Goal: Task Accomplishment & Management: Manage account settings

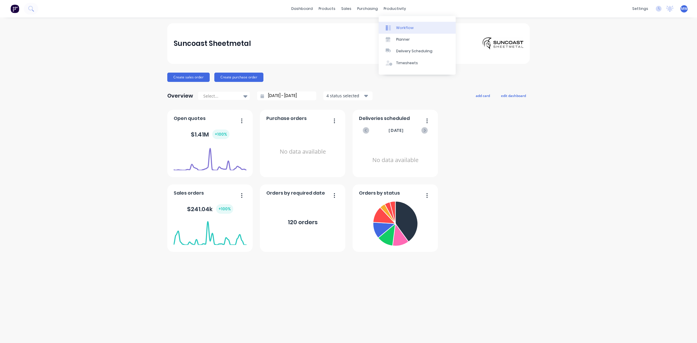
click at [408, 27] on div "Workflow" at bounding box center [404, 27] width 17 height 5
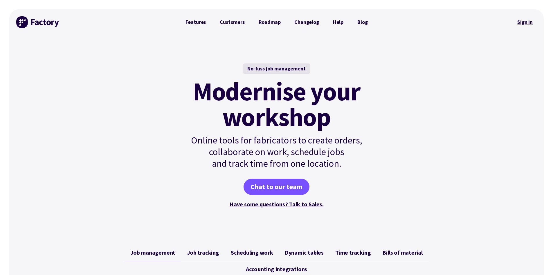
click at [531, 24] on link "Sign in" at bounding box center [526, 21] width 24 height 13
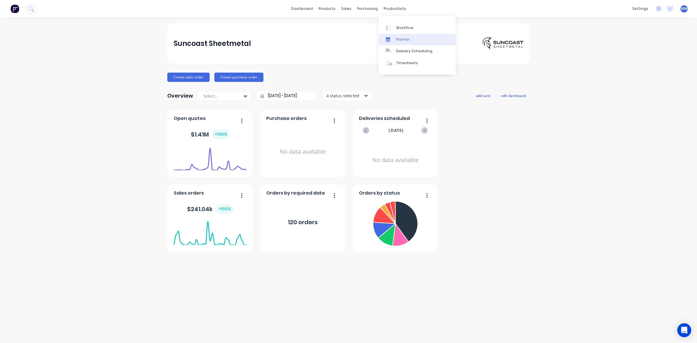
click at [404, 40] on div "Planner" at bounding box center [403, 39] width 14 height 5
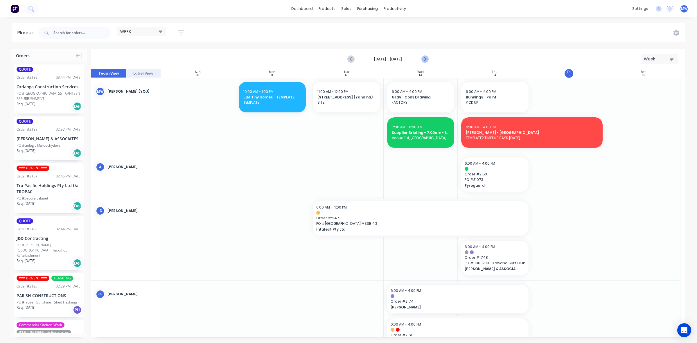
click at [422, 60] on icon "Next page" at bounding box center [424, 59] width 7 height 7
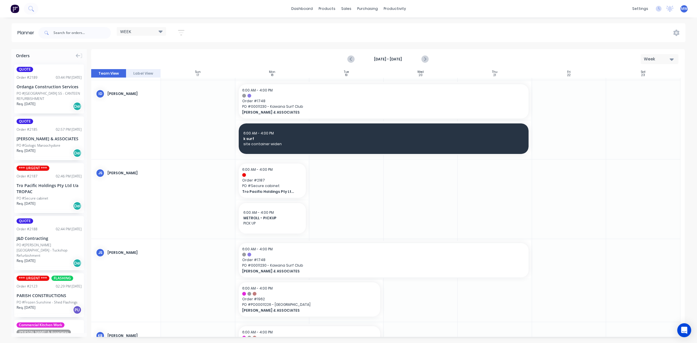
scroll to position [36, 0]
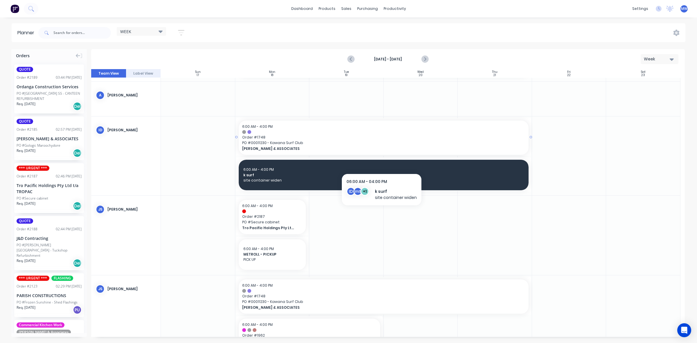
click at [383, 152] on div "6:00 AM - 4:00 PM Order # 1748 PO # 00011230 - Kawana Surf Club HILLER & ASSOCI…" at bounding box center [384, 138] width 290 height 34
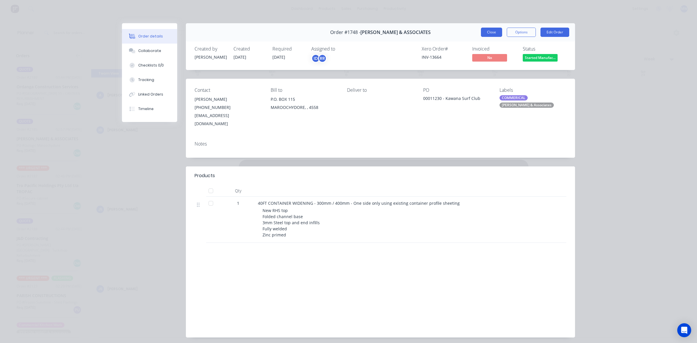
click at [492, 35] on button "Close" at bounding box center [491, 32] width 21 height 9
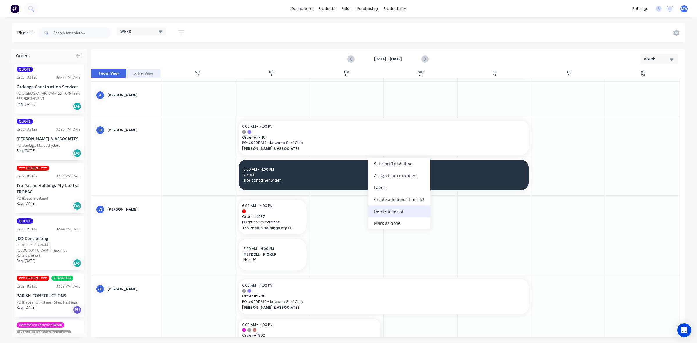
click at [403, 211] on div "Delete timeslot" at bounding box center [399, 211] width 62 height 12
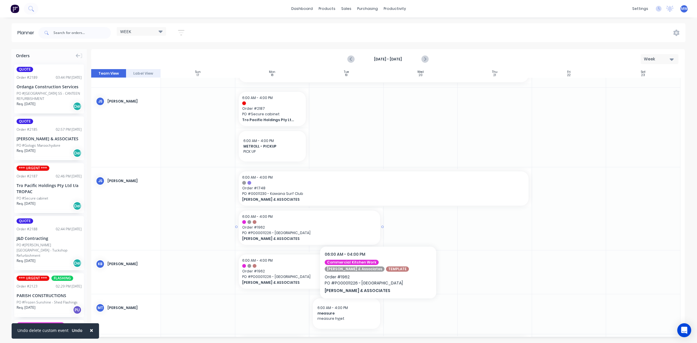
scroll to position [145, 0]
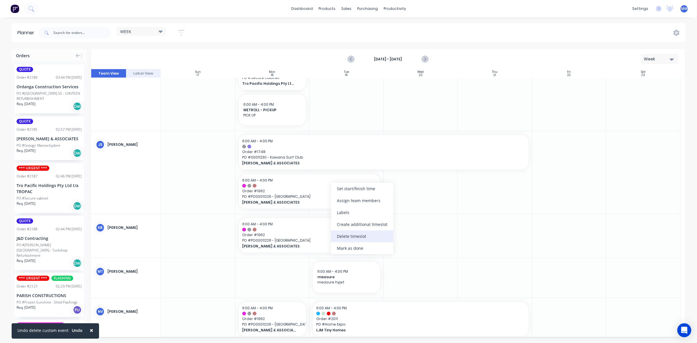
click at [363, 232] on div "Delete timeslot" at bounding box center [362, 236] width 62 height 12
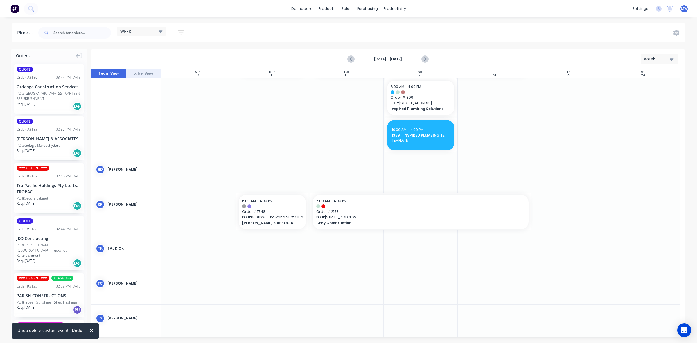
scroll to position [366, 0]
drag, startPoint x: 367, startPoint y: 214, endPoint x: 442, endPoint y: 211, distance: 75.3
drag, startPoint x: 604, startPoint y: 212, endPoint x: 521, endPoint y: 214, distance: 83.4
click at [423, 59] on icon "Next page" at bounding box center [424, 59] width 7 height 7
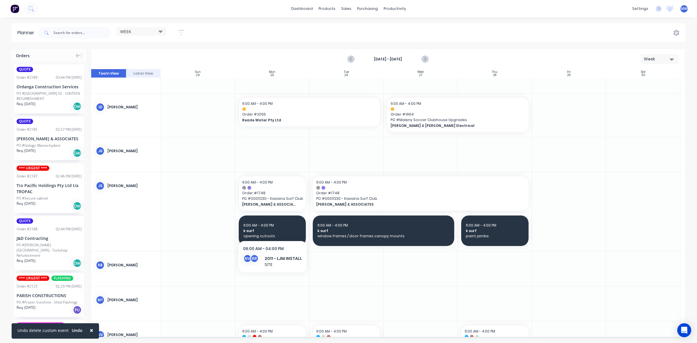
scroll to position [0, 0]
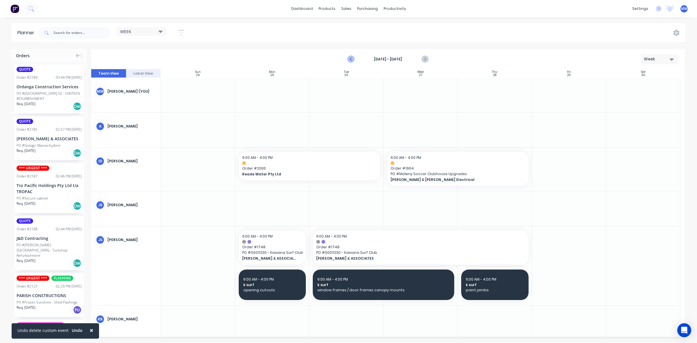
click at [352, 57] on icon "Previous page" at bounding box center [351, 59] width 3 height 5
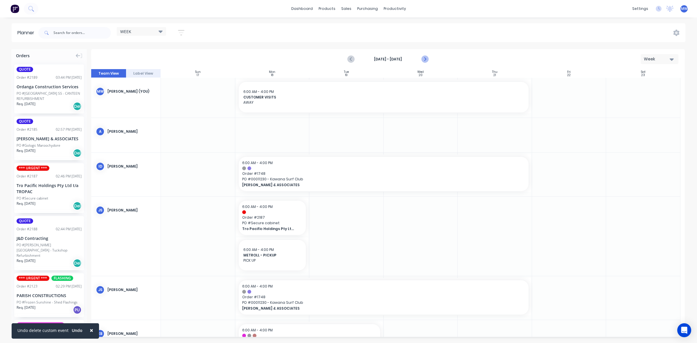
click at [425, 60] on icon "Next page" at bounding box center [425, 59] width 3 height 5
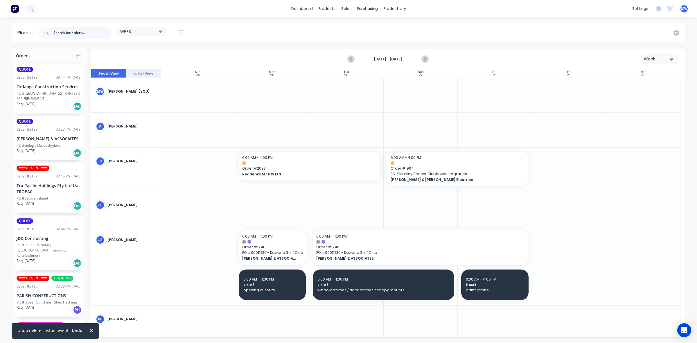
click at [73, 31] on input "text" at bounding box center [82, 33] width 58 height 12
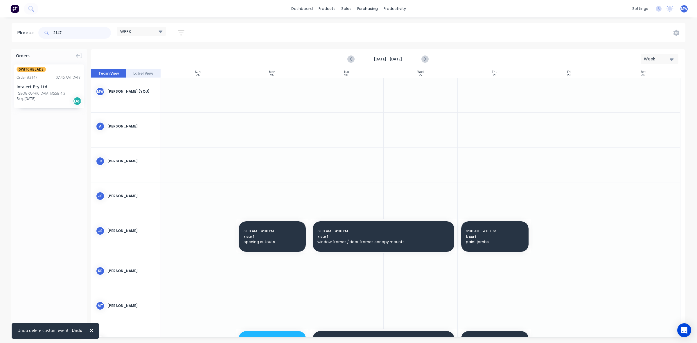
type input "2147"
drag, startPoint x: 42, startPoint y: 87, endPoint x: 387, endPoint y: 164, distance: 354.2
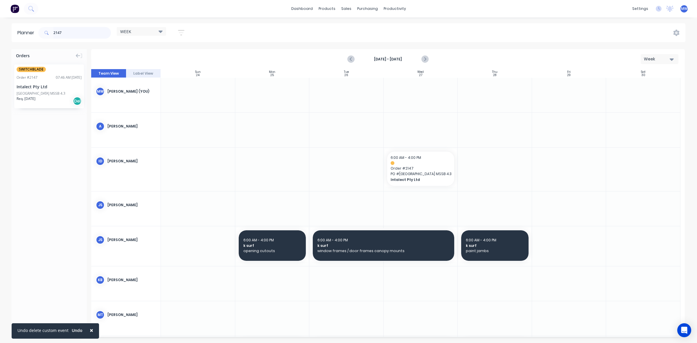
click at [79, 27] on input "2147" at bounding box center [82, 33] width 58 height 12
drag, startPoint x: 75, startPoint y: 30, endPoint x: 33, endPoint y: 32, distance: 41.9
click at [33, 32] on header "Planner 2147 WEEK Save new view None edit WEEK (Default) edit Rex edit SCSM - M…" at bounding box center [349, 32] width 674 height 19
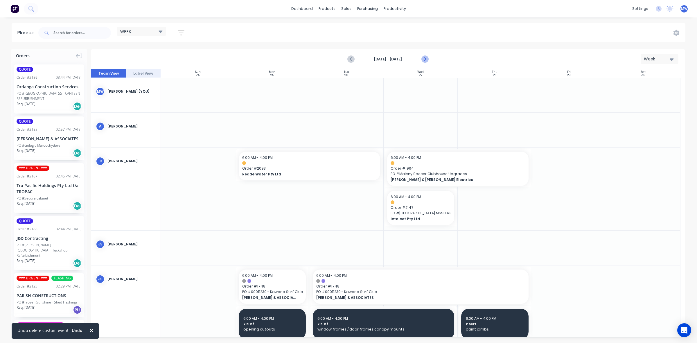
click at [425, 59] on icon "Next page" at bounding box center [425, 59] width 3 height 5
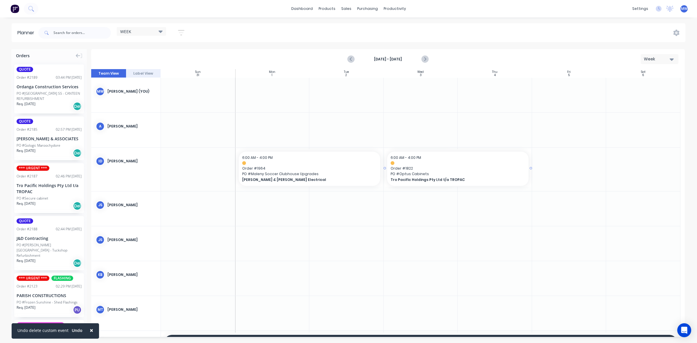
drag, startPoint x: 456, startPoint y: 168, endPoint x: 489, endPoint y: 167, distance: 32.8
click at [352, 58] on icon "Previous page" at bounding box center [351, 59] width 3 height 5
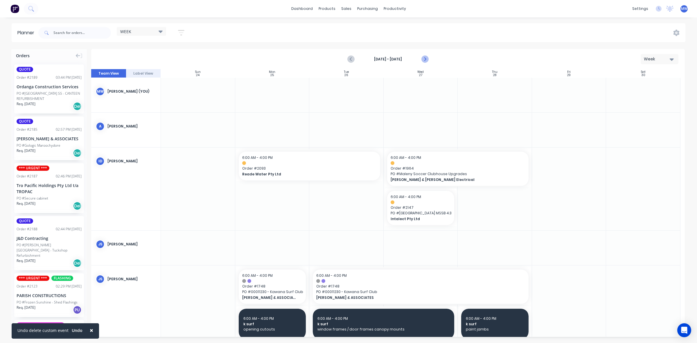
click at [423, 57] on icon "Next page" at bounding box center [424, 59] width 7 height 7
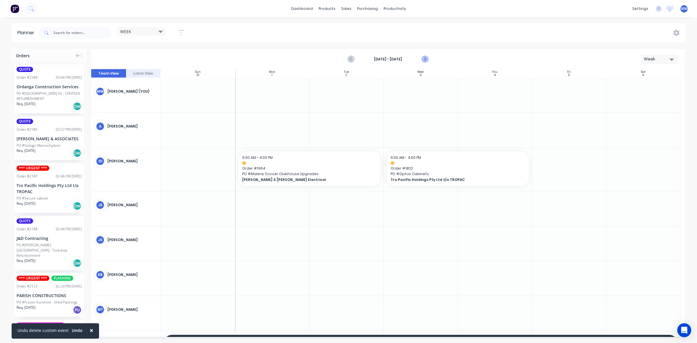
click at [423, 57] on icon "Next page" at bounding box center [424, 59] width 7 height 7
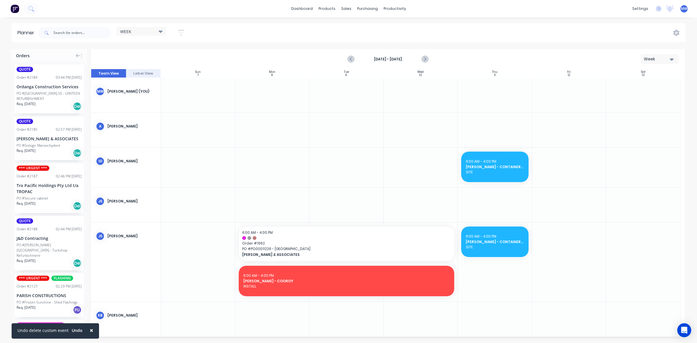
click at [275, 166] on div at bounding box center [272, 168] width 74 height 40
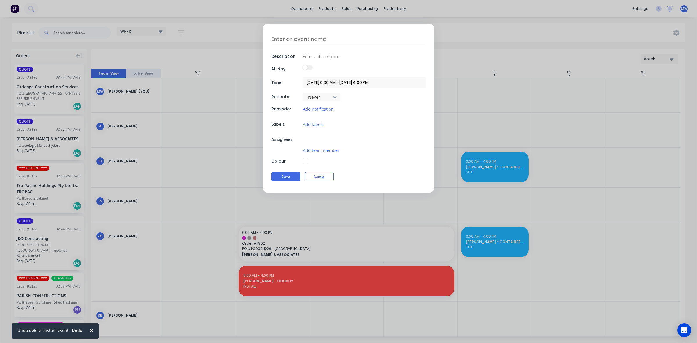
type textarea "x"
click at [309, 42] on textarea at bounding box center [348, 39] width 155 height 14
type textarea "I"
type textarea "x"
type textarea "In"
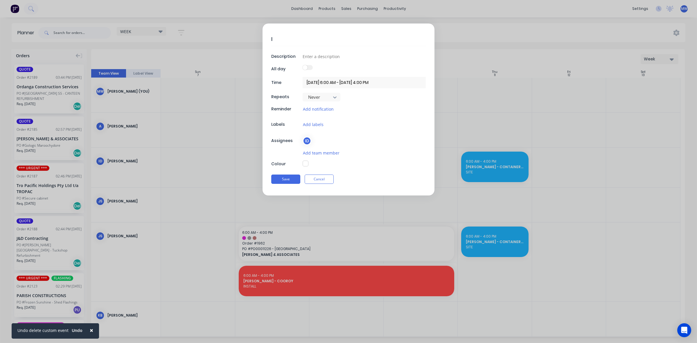
type textarea "x"
type textarea "Int"
type textarea "x"
type textarea "Inta"
type textarea "x"
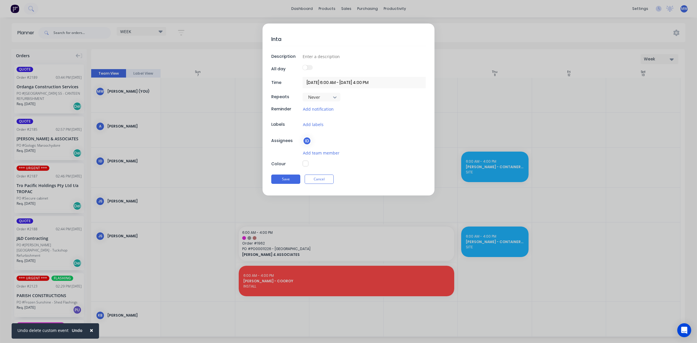
type textarea "Intal"
type textarea "x"
type textarea "Intale"
type textarea "x"
type textarea "Intalec"
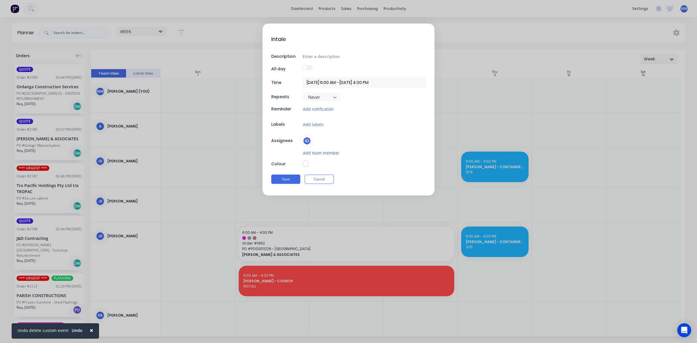
type textarea "x"
type textarea "Intalect"
type textarea "x"
type textarea "Intalect"
type textarea "x"
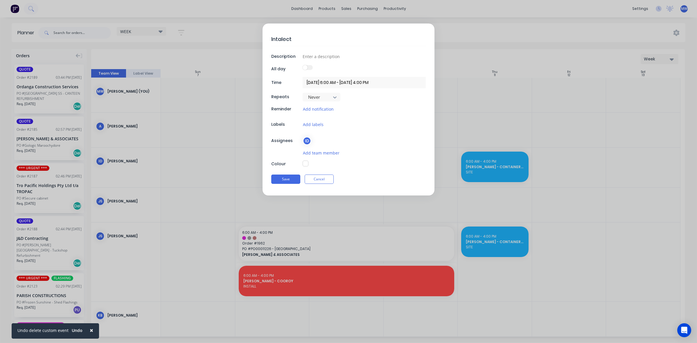
type textarea "Intalect -"
type textarea "x"
type textarea "Intalect -"
type textarea "x"
type textarea "Intalect - P"
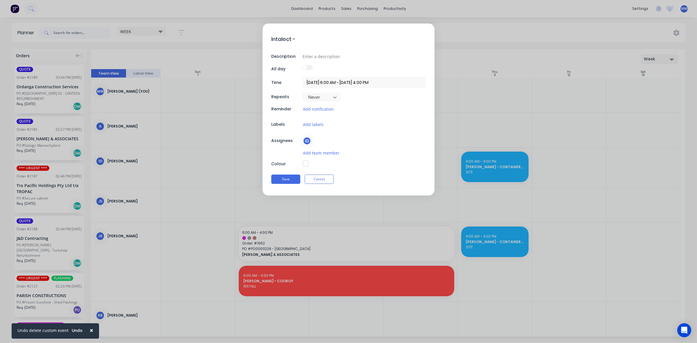
type textarea "x"
type textarea "Intalect - Po"
type textarea "x"
type textarea "Intalect - Pos"
type textarea "x"
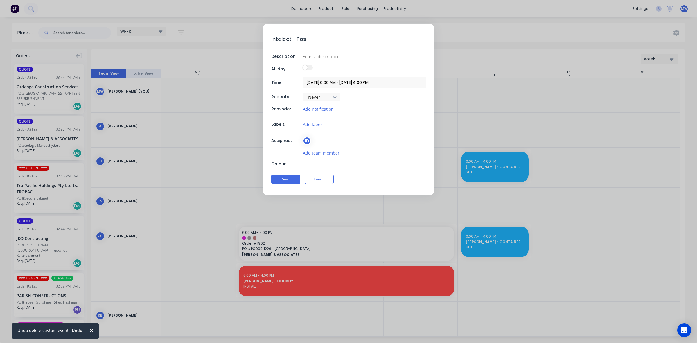
type textarea "Intalect - Poss"
type textarea "x"
type textarea "Intalect - Possi"
type textarea "x"
type textarea "Intalect - Possib"
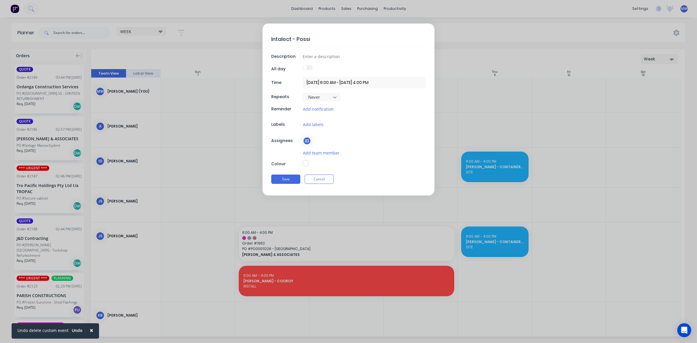
type textarea "x"
type textarea "Intalect - Possibl"
type textarea "x"
type textarea "Intalect - Possible"
type textarea "x"
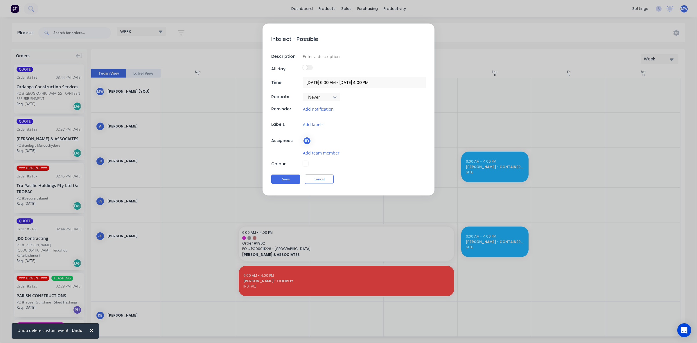
type textarea "Intalect - Possible"
type textarea "x"
type textarea "Intalect - Possible 2"
type textarea "x"
type textarea "Intalect - Possible 2"
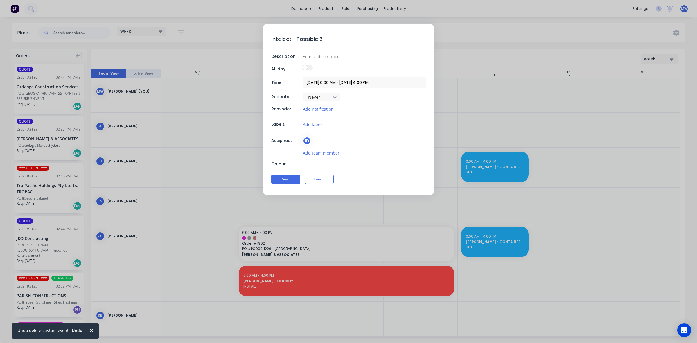
type textarea "x"
type textarea "Intalect - Possible 2 x"
type textarea "x"
type textarea "Intalect - Possible 2 x"
type textarea "x"
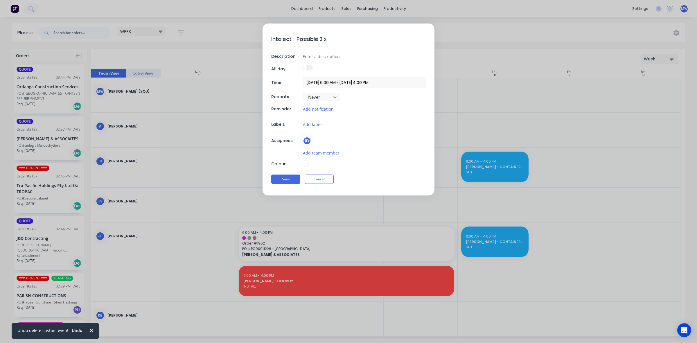
type textarea "Intalect - Possible 2 x S"
type textarea "x"
type textarea "Intalect - Possible 2 x SW"
type textarea "x"
type textarea "Intalect - Possible 2 x SWN"
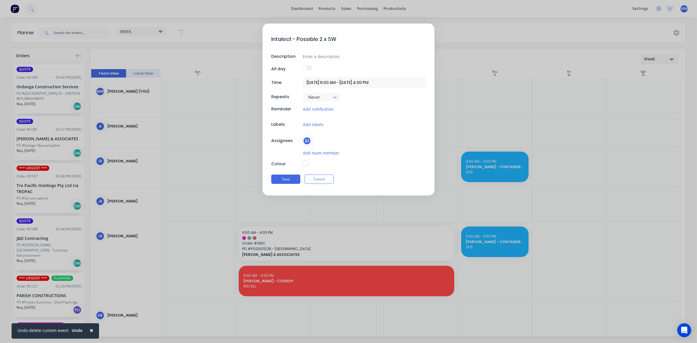
type textarea "x"
type textarea "Intalect - Possible 2 x SW"
type textarea "x"
type textarea "Intalect - Possible 2 x SWb"
type textarea "x"
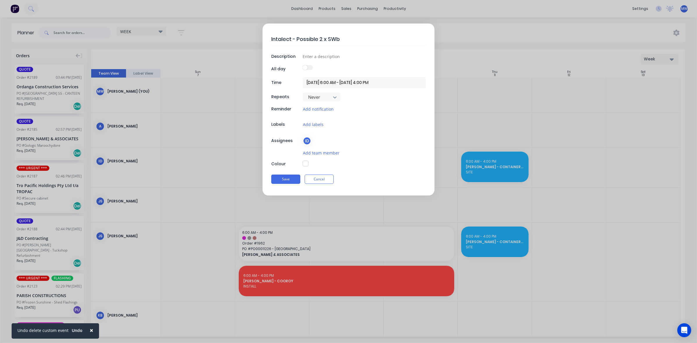
type textarea "Intalect - Possible 2 x SW"
type textarea "x"
type textarea "Intalect - Possible 2 x SWB"
type textarea "x"
type textarea "Intalect - Possible 2 x SWB"
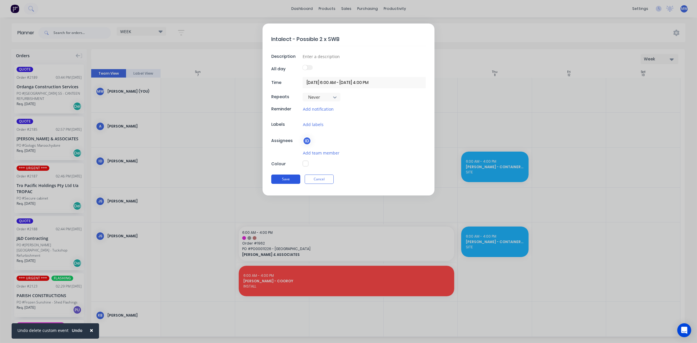
click at [294, 178] on button "Save" at bounding box center [285, 179] width 29 height 9
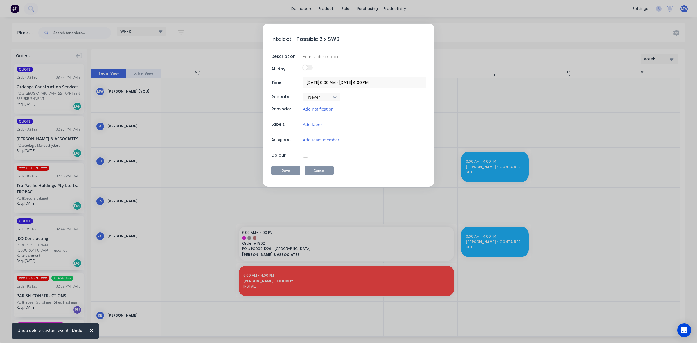
type textarea "x"
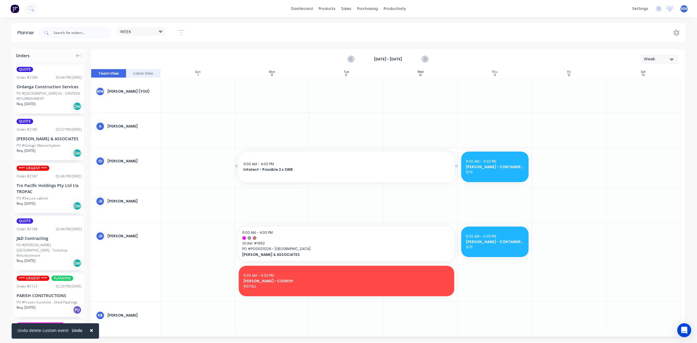
drag, startPoint x: 308, startPoint y: 168, endPoint x: 320, endPoint y: 167, distance: 11.7
click at [428, 60] on icon "Next page" at bounding box center [424, 59] width 7 height 7
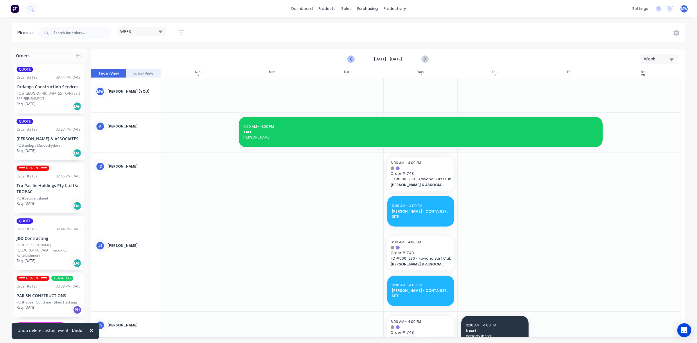
click at [350, 61] on icon "Previous page" at bounding box center [351, 59] width 7 height 7
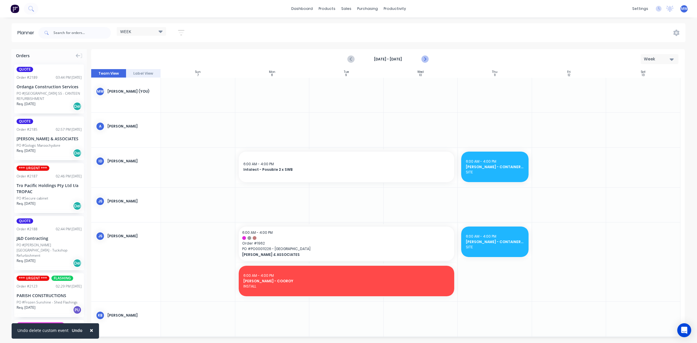
click at [428, 61] on icon "Next page" at bounding box center [424, 59] width 7 height 7
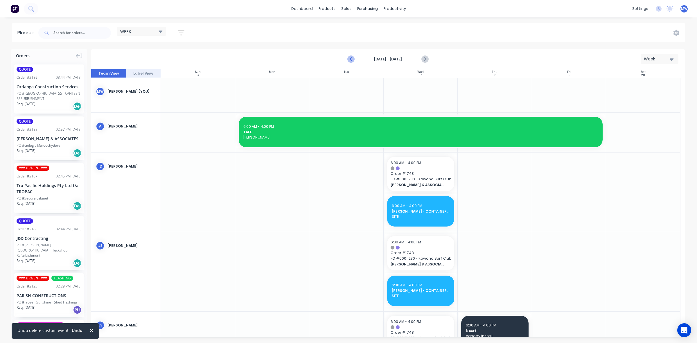
click at [353, 60] on icon "Previous page" at bounding box center [351, 59] width 7 height 7
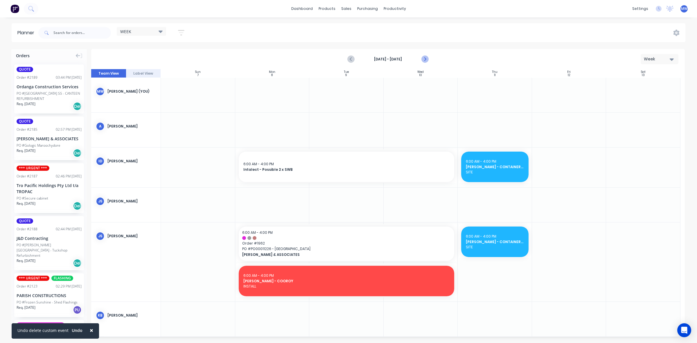
click at [426, 60] on icon "Next page" at bounding box center [424, 59] width 7 height 7
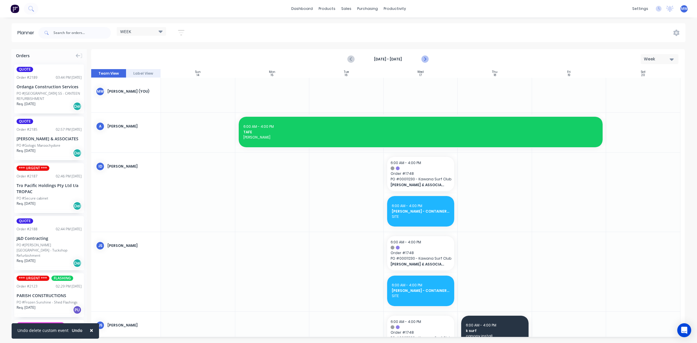
click at [426, 60] on icon "Next page" at bounding box center [424, 59] width 7 height 7
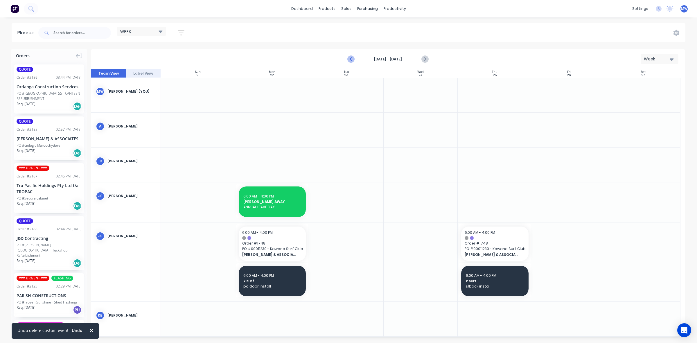
click at [352, 61] on icon "Previous page" at bounding box center [351, 59] width 3 height 5
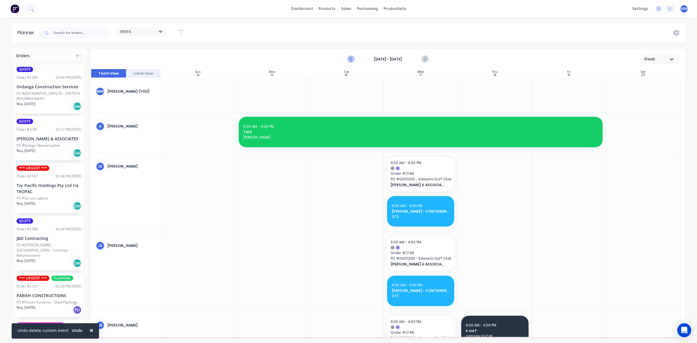
click at [352, 61] on icon "Previous page" at bounding box center [351, 59] width 3 height 5
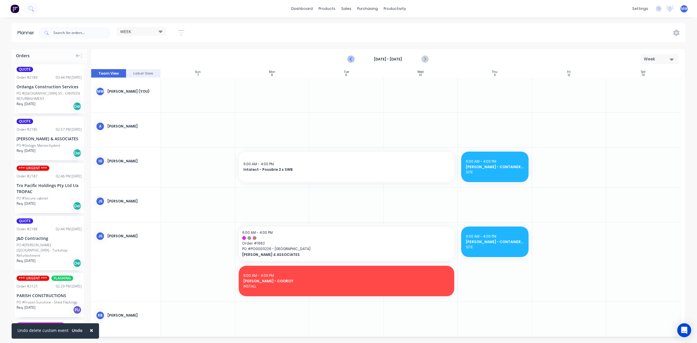
click at [352, 61] on icon "Previous page" at bounding box center [351, 59] width 3 height 5
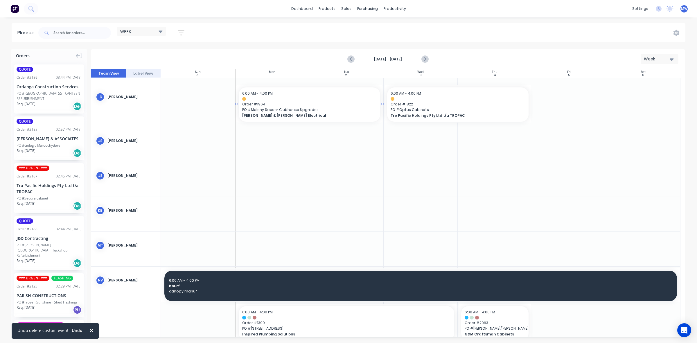
scroll to position [182, 0]
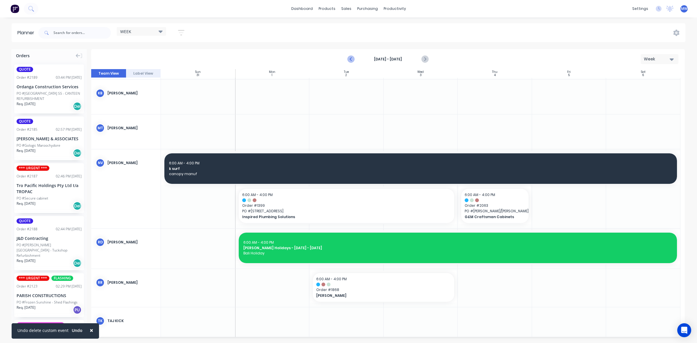
click at [351, 61] on icon "Previous page" at bounding box center [351, 59] width 7 height 7
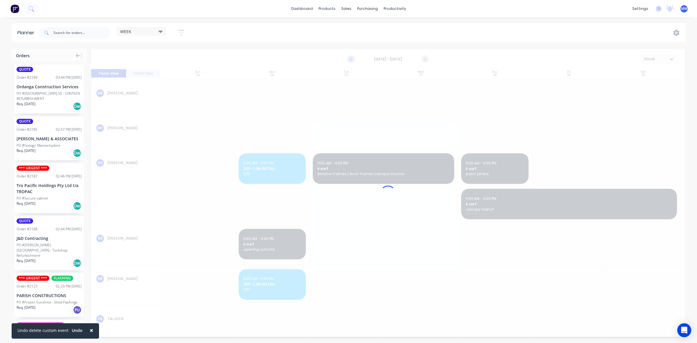
scroll to position [265, 0]
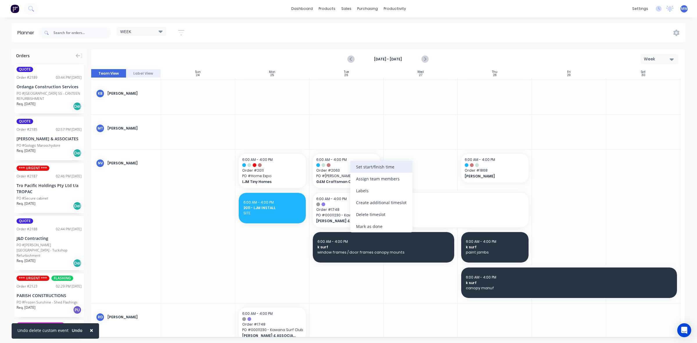
click at [369, 169] on div "Set start/finish time" at bounding box center [381, 167] width 62 height 12
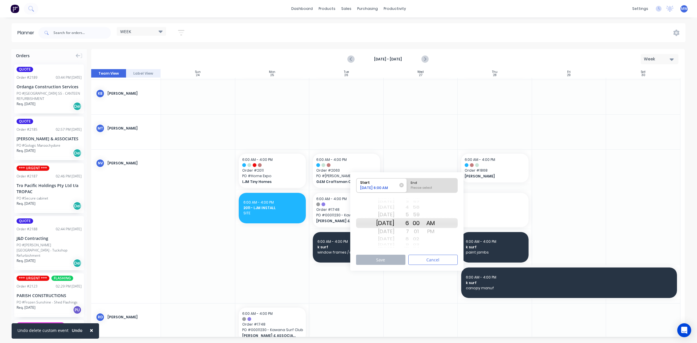
click at [387, 225] on div "Mon Sep 1" at bounding box center [385, 223] width 18 height 10
click at [440, 180] on div "End" at bounding box center [432, 181] width 47 height 7
click at [407, 180] on input "End Please select" at bounding box center [407, 185] width 0 height 14
radio input "true"
click at [438, 230] on div "PM" at bounding box center [431, 231] width 15 height 9
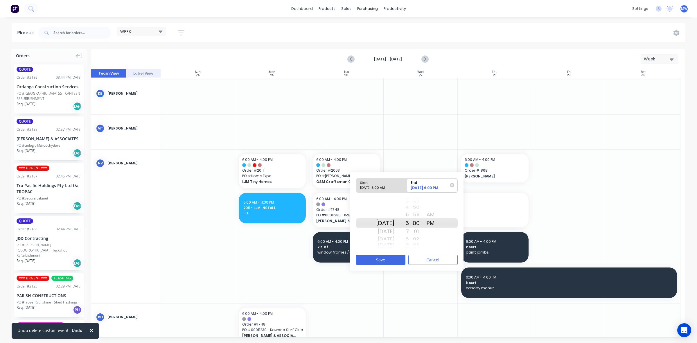
click at [409, 207] on div "4" at bounding box center [402, 208] width 15 height 8
click at [391, 259] on button "Save" at bounding box center [380, 260] width 49 height 10
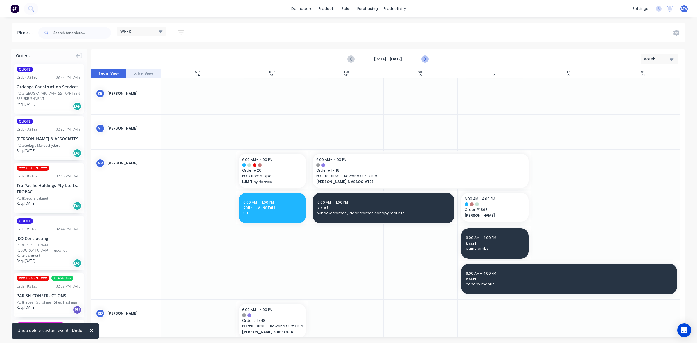
click at [426, 57] on icon "Next page" at bounding box center [424, 59] width 7 height 7
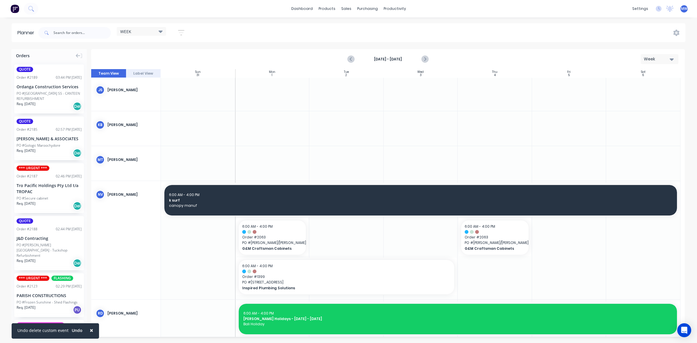
scroll to position [186, 0]
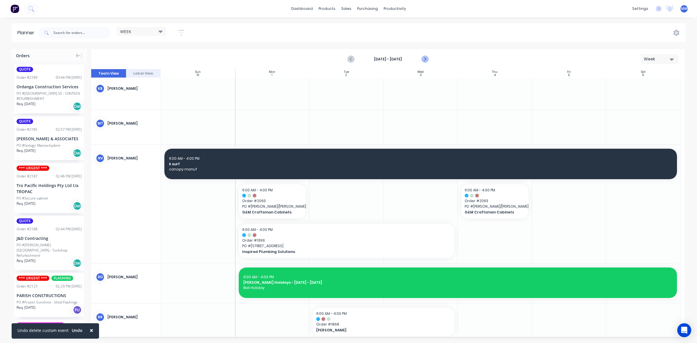
click at [426, 60] on icon "Next page" at bounding box center [424, 59] width 7 height 7
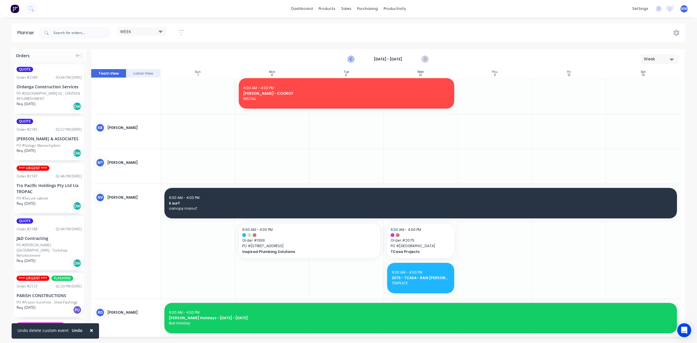
scroll to position [227, 0]
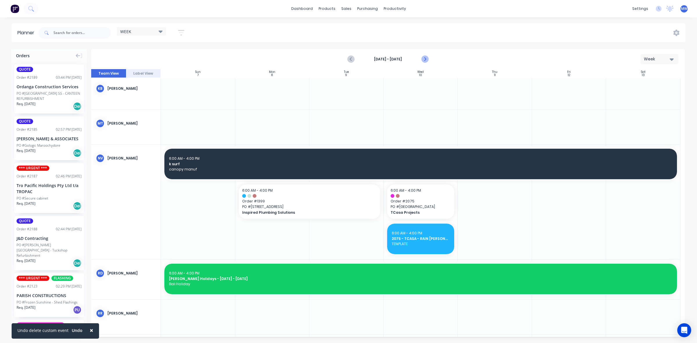
click at [426, 59] on icon "Next page" at bounding box center [424, 59] width 7 height 7
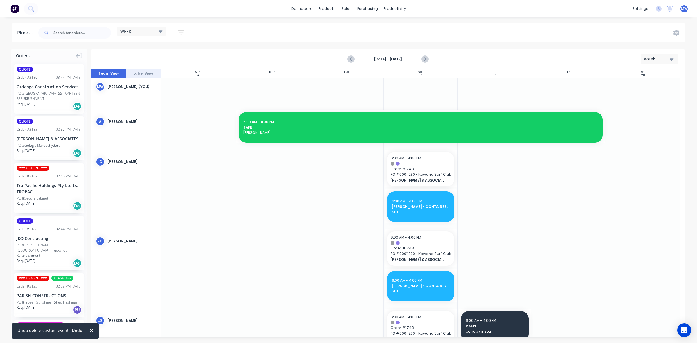
scroll to position [0, 0]
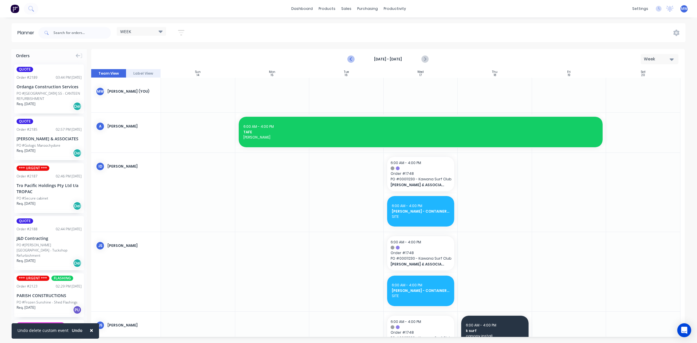
click at [351, 60] on icon "Previous page" at bounding box center [351, 59] width 3 height 5
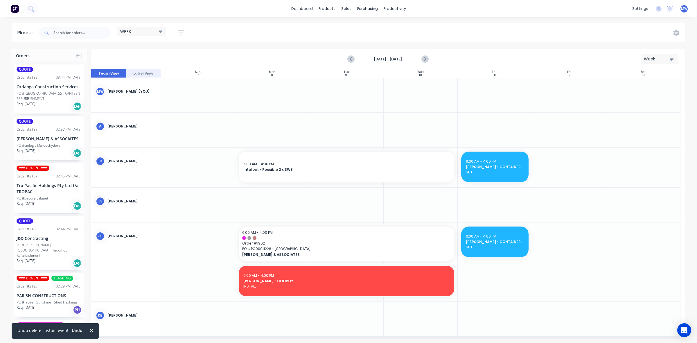
scroll to position [145, 0]
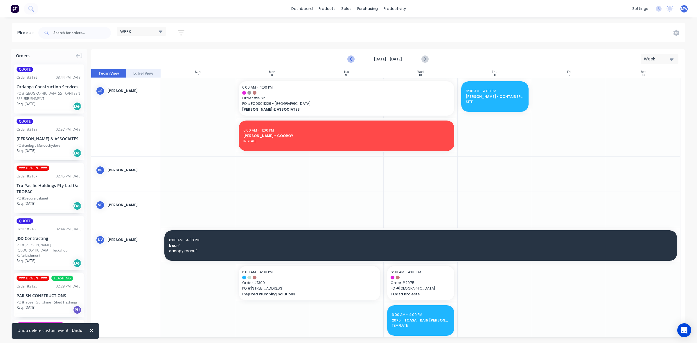
click at [349, 56] on icon "Previous page" at bounding box center [351, 59] width 7 height 7
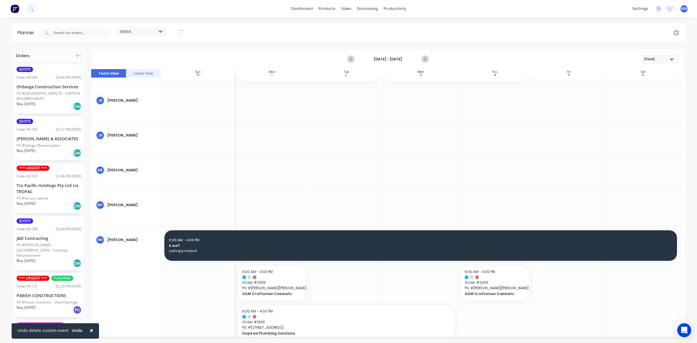
scroll to position [141, 0]
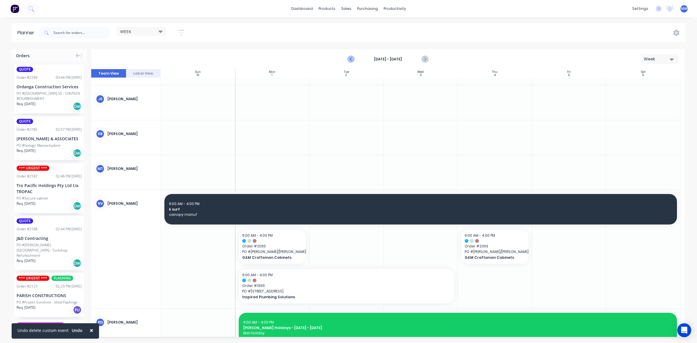
click at [352, 58] on icon "Previous page" at bounding box center [351, 59] width 7 height 7
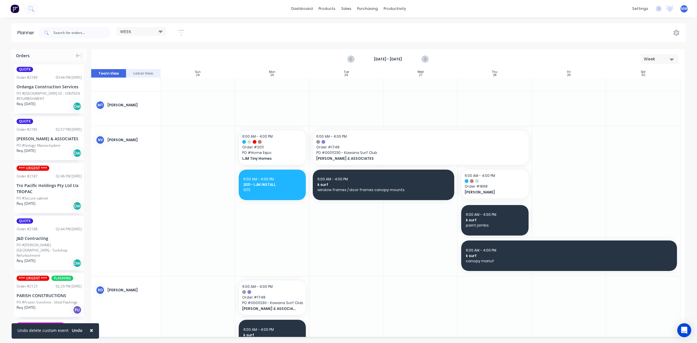
scroll to position [289, 0]
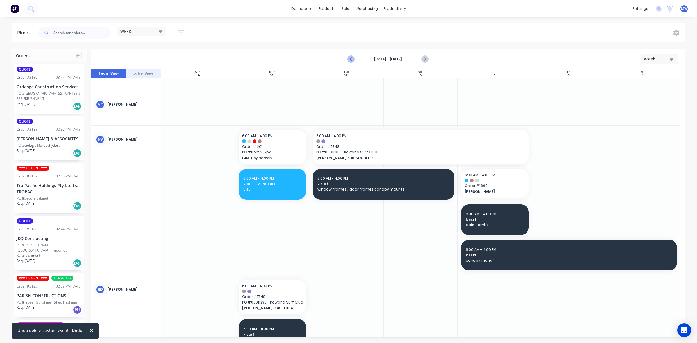
click at [352, 59] on icon "Previous page" at bounding box center [351, 59] width 7 height 7
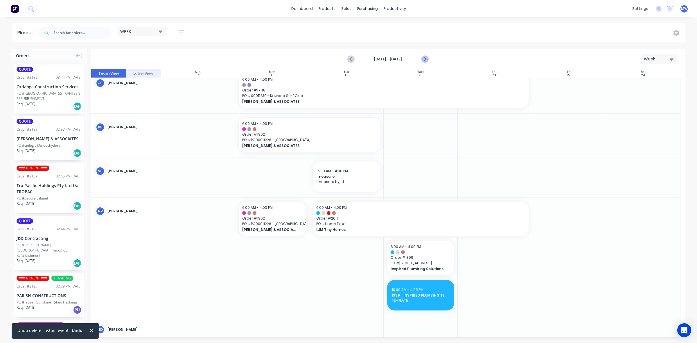
scroll to position [268, 0]
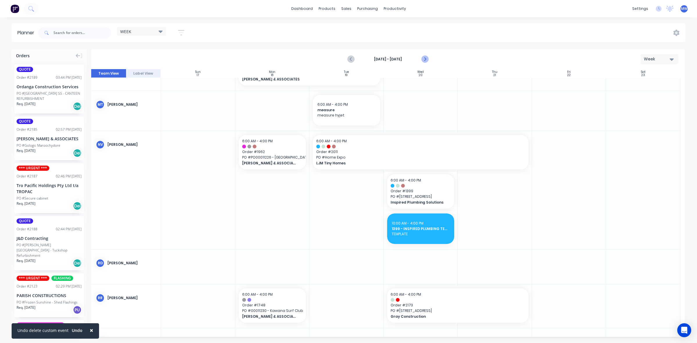
click at [425, 58] on icon "Next page" at bounding box center [425, 59] width 3 height 5
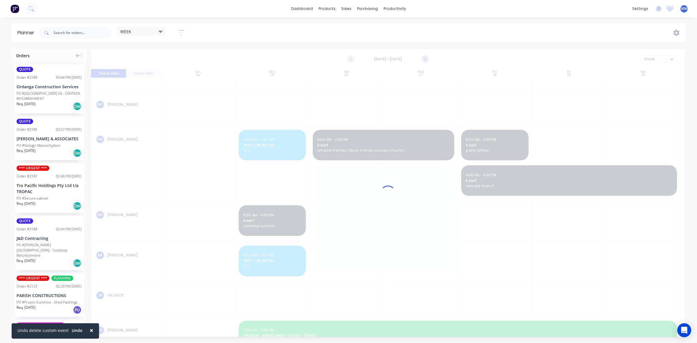
scroll to position [289, 0]
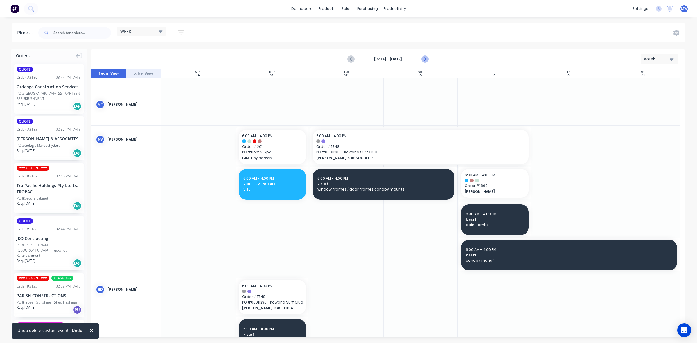
click at [426, 59] on icon "Next page" at bounding box center [425, 59] width 3 height 5
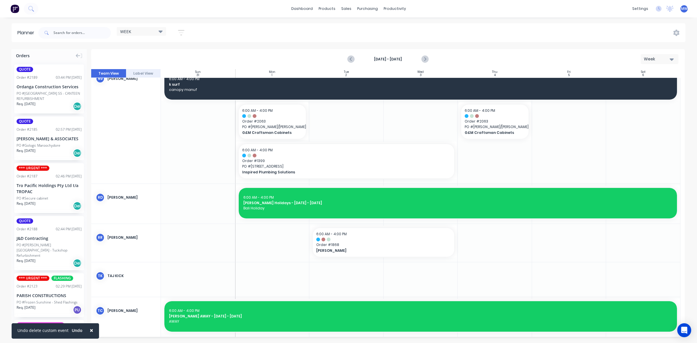
scroll to position [230, 0]
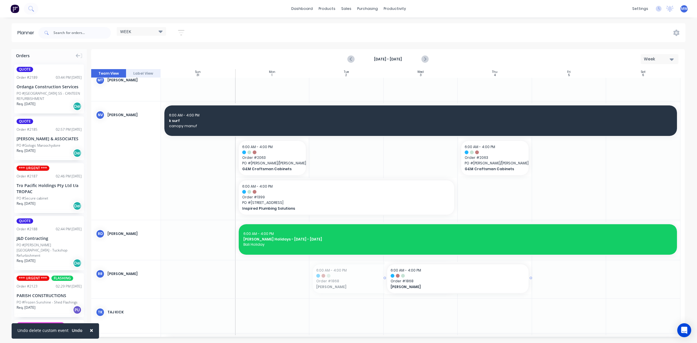
drag, startPoint x: 347, startPoint y: 279, endPoint x: 446, endPoint y: 285, distance: 98.9
drag, startPoint x: 383, startPoint y: 278, endPoint x: 405, endPoint y: 276, distance: 21.3
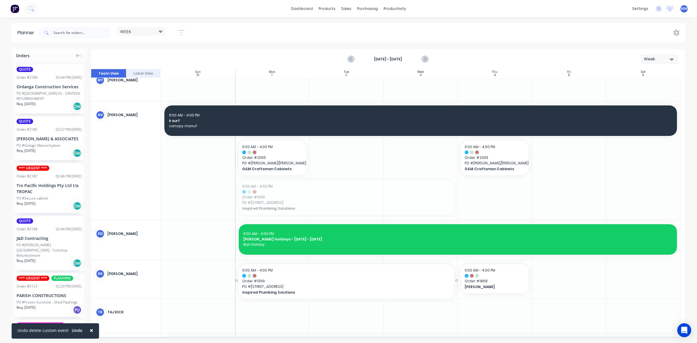
drag, startPoint x: 315, startPoint y: 200, endPoint x: 311, endPoint y: 277, distance: 76.2
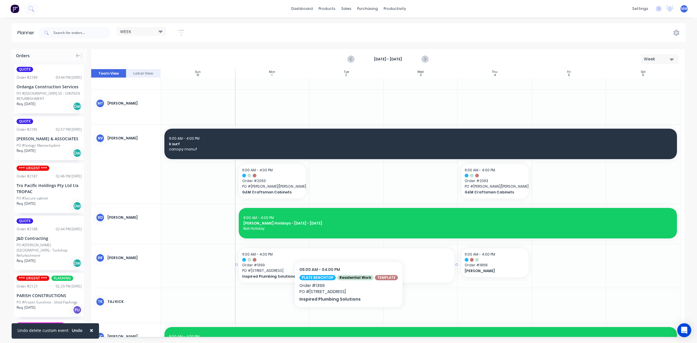
scroll to position [193, 0]
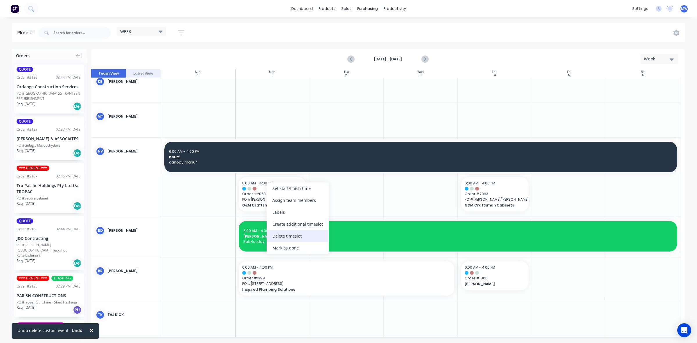
click at [298, 239] on div "Delete timeslot" at bounding box center [298, 236] width 62 height 12
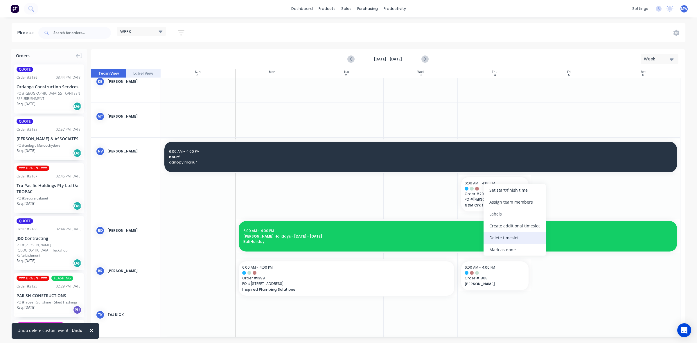
click at [519, 236] on div "Delete timeslot" at bounding box center [515, 238] width 62 height 12
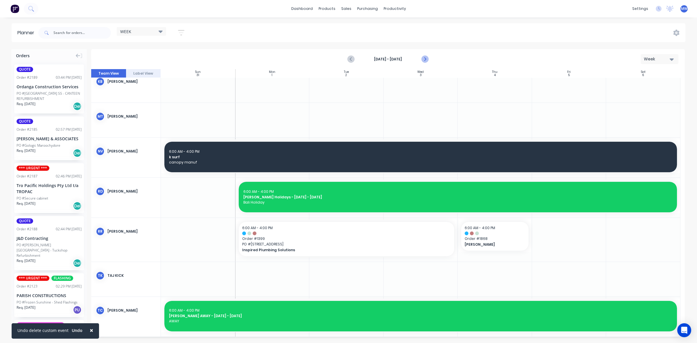
click at [426, 59] on icon "Next page" at bounding box center [424, 59] width 7 height 7
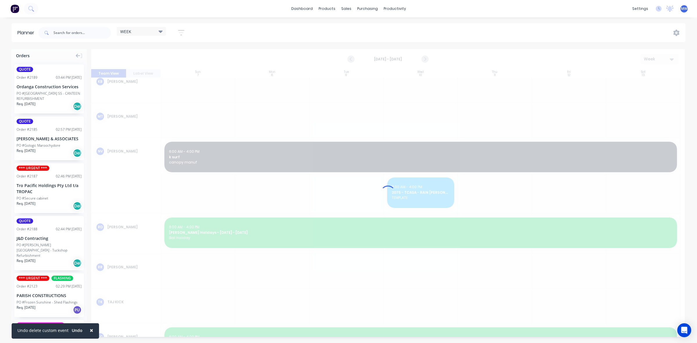
scroll to position [234, 0]
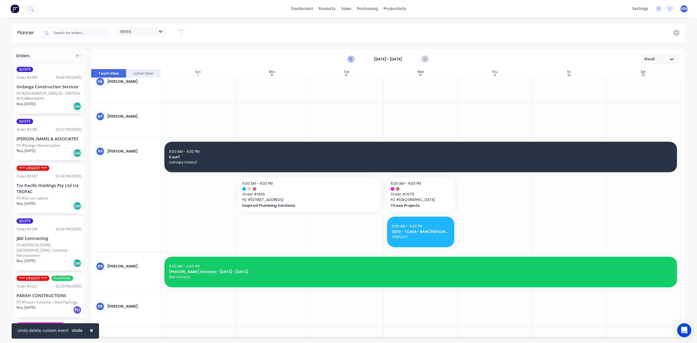
click at [351, 60] on icon "Previous page" at bounding box center [351, 59] width 3 height 5
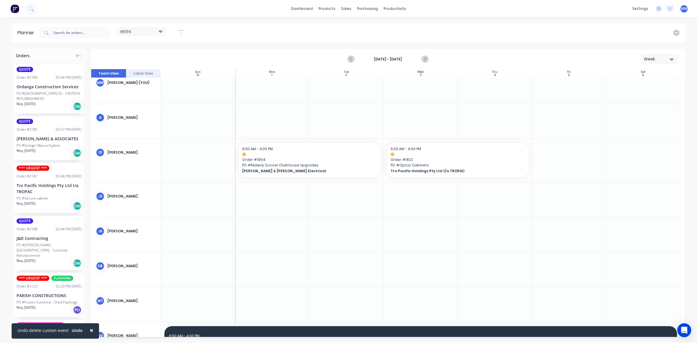
scroll to position [0, 0]
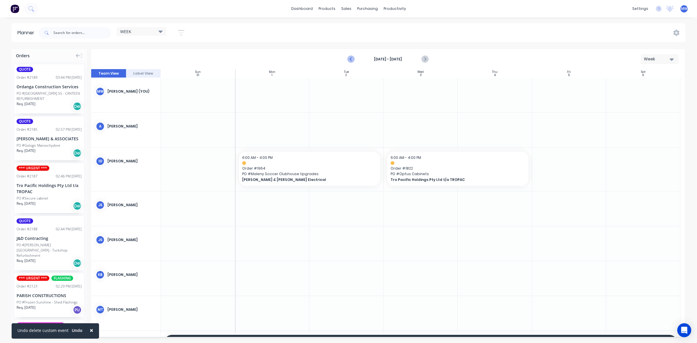
click at [352, 61] on icon "Previous page" at bounding box center [351, 59] width 3 height 5
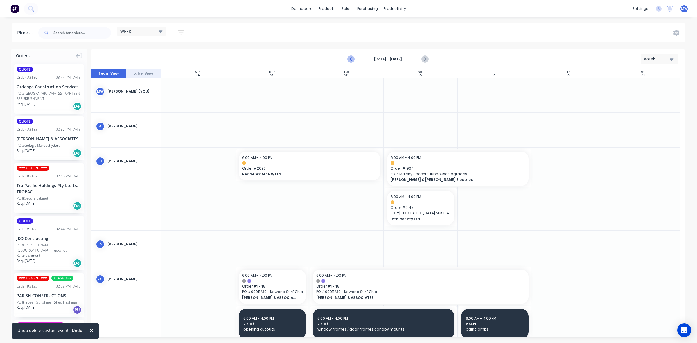
click at [352, 61] on icon "Previous page" at bounding box center [351, 59] width 3 height 5
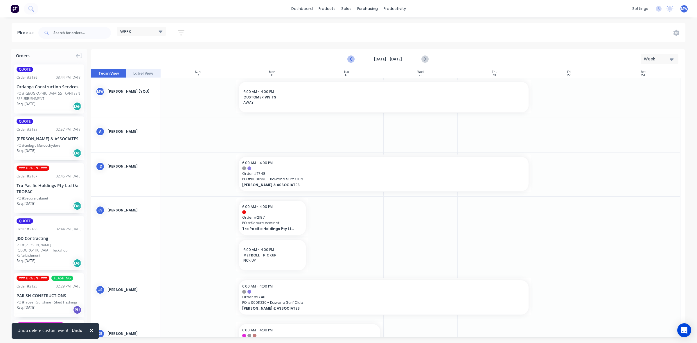
click at [352, 61] on icon "Previous page" at bounding box center [351, 59] width 3 height 5
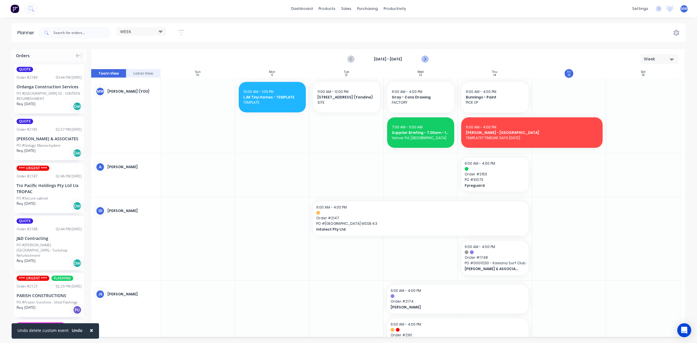
click at [423, 61] on icon "Next page" at bounding box center [424, 59] width 7 height 7
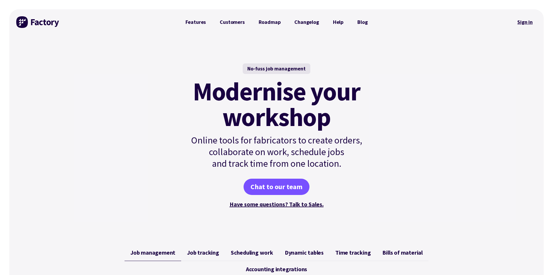
click at [526, 21] on link "Sign in" at bounding box center [526, 21] width 24 height 13
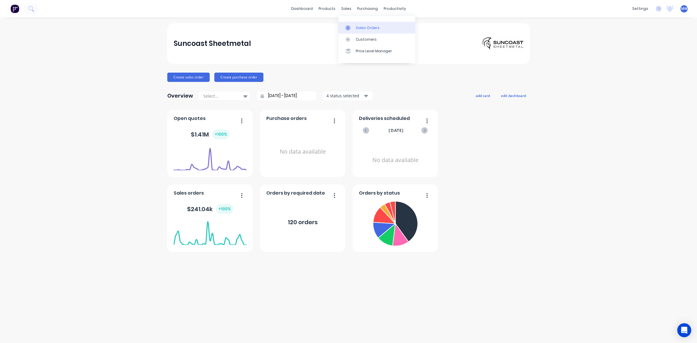
click at [361, 27] on div "Sales Orders" at bounding box center [368, 27] width 24 height 5
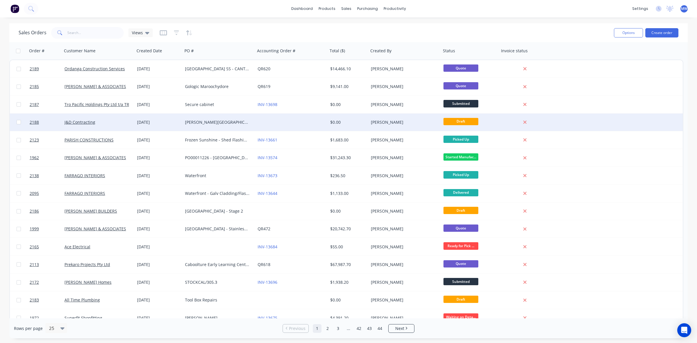
click at [182, 127] on div "14 Aug 2025" at bounding box center [159, 122] width 48 height 17
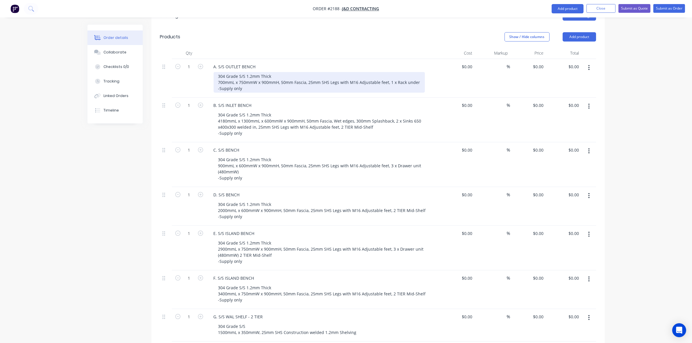
scroll to position [399, 0]
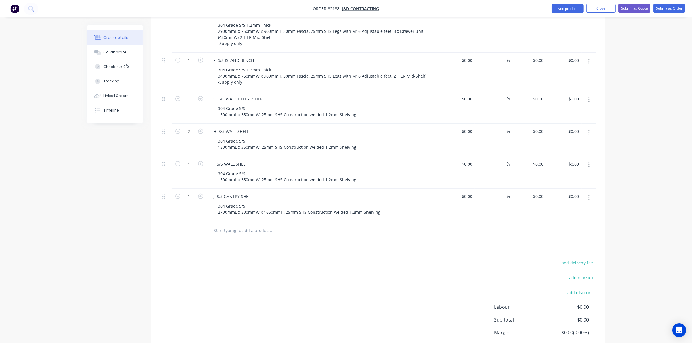
click at [257, 225] on input "text" at bounding box center [272, 231] width 116 height 12
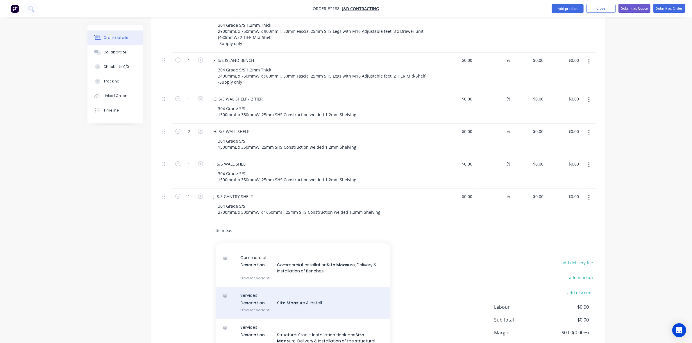
scroll to position [0, 0]
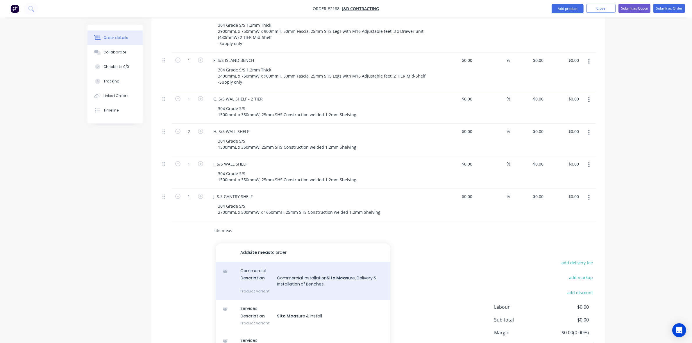
type input "site meas"
click at [314, 262] on div "Commercial Description Commercial Installation Site Meas ure, Delivery & Instal…" at bounding box center [303, 281] width 174 height 38
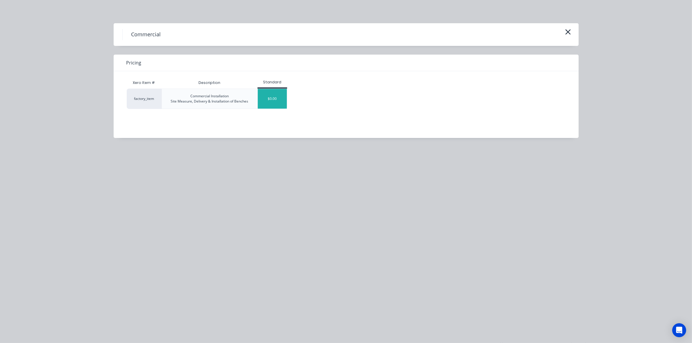
click at [270, 98] on div "$0.00" at bounding box center [272, 99] width 29 height 20
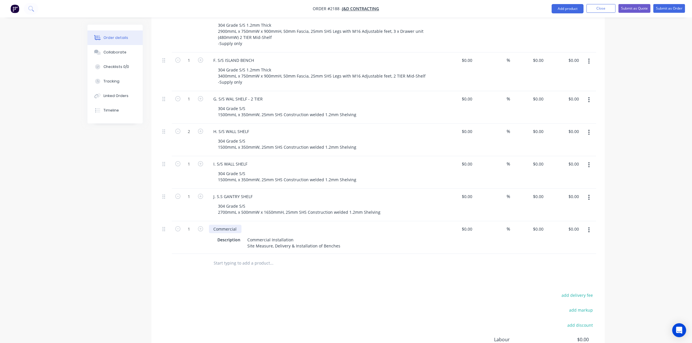
drag, startPoint x: 237, startPoint y: 204, endPoint x: 192, endPoint y: 199, distance: 45.3
click at [192, 221] on div "1 Commercial Description Commercial Installation Site Measure, Delivery & Insta…" at bounding box center [378, 237] width 436 height 33
drag, startPoint x: 240, startPoint y: 217, endPoint x: 163, endPoint y: 217, distance: 77.0
click at [163, 221] on div "1 SITE MEASURE & INSTALLATION Description Commercial Installation Site Measure,…" at bounding box center [378, 237] width 436 height 33
click at [101, 250] on div "Created by Mark Created 14/08/25 Required 14/08/25 Assigned to Add team member …" at bounding box center [345, 23] width 517 height 796
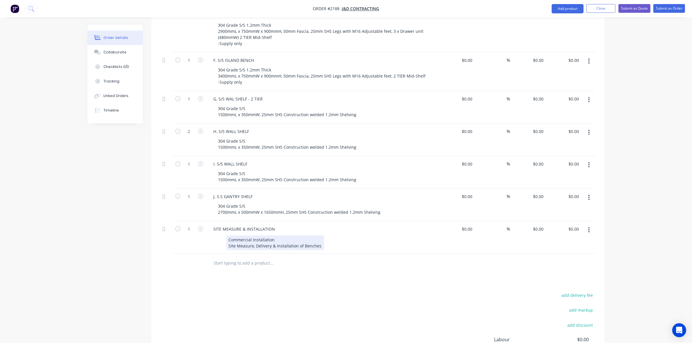
click at [319, 236] on div "Commercial Installation Site Measure, Delivery & Installation of Benches" at bounding box center [275, 243] width 98 height 15
click at [109, 220] on div "Created by Mark Created 14/08/25 Required 14/08/25 Assigned to Add team member …" at bounding box center [345, 23] width 517 height 796
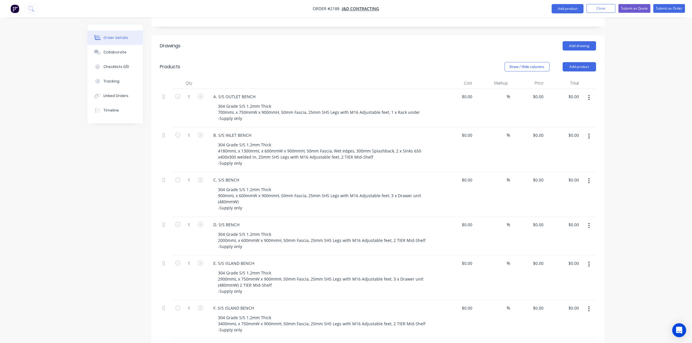
scroll to position [145, 0]
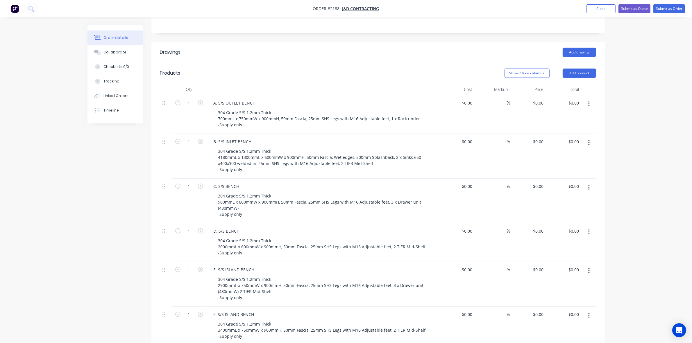
click at [662, 131] on div "Order details Collaborate Checklists 0/0 Tracking Linked Orders Timeline Order …" at bounding box center [346, 265] width 692 height 820
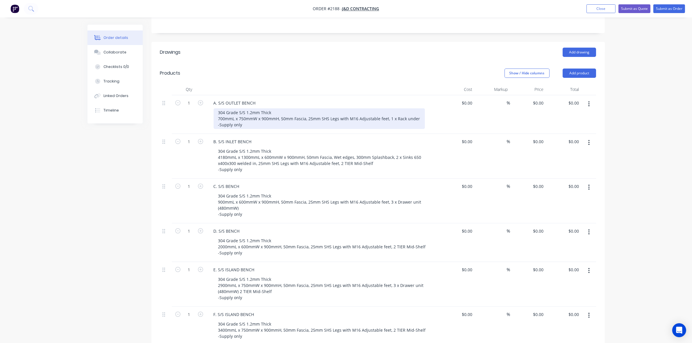
click at [315, 108] on div "304 Grade S/S 1.2mm Thick 700mmL x 750mmW x 900mmH, 50mm Fascia, 25mm SHS Legs …" at bounding box center [319, 118] width 211 height 21
click at [307, 108] on div "304 Grade S/S 1.2mm Thick 700mmL x 750mmW x 900mmH, 50mm Fascia, 25mm SHS Legs …" at bounding box center [319, 118] width 211 height 21
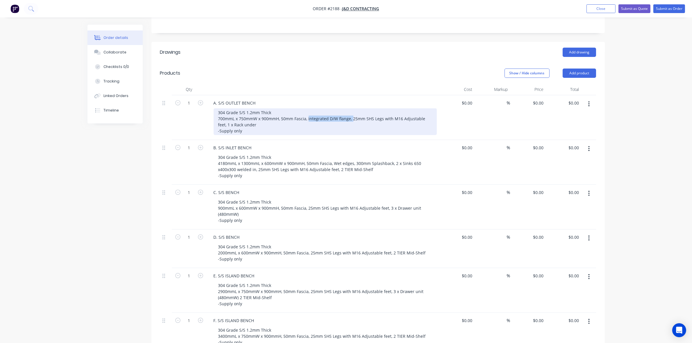
drag, startPoint x: 308, startPoint y: 94, endPoint x: 351, endPoint y: 95, distance: 43.0
click at [351, 108] on div "304 Grade S/S 1.2mm Thick 700mmL x 750mmW x 900mmH, 50mm Fascia, integrated D/W…" at bounding box center [325, 121] width 223 height 27
copy div "integrated D/W flange,"
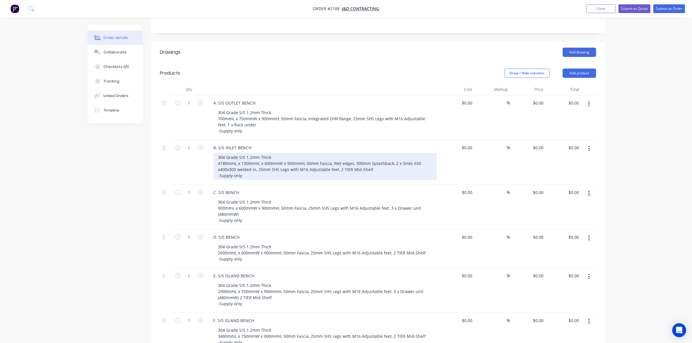
click at [335, 153] on div "304 Grade S/S 1.2mm Thick 4180mmL x 1300mmL x 600mmW x 900mmH, 50mm Fascia, Wet…" at bounding box center [325, 166] width 223 height 27
paste div
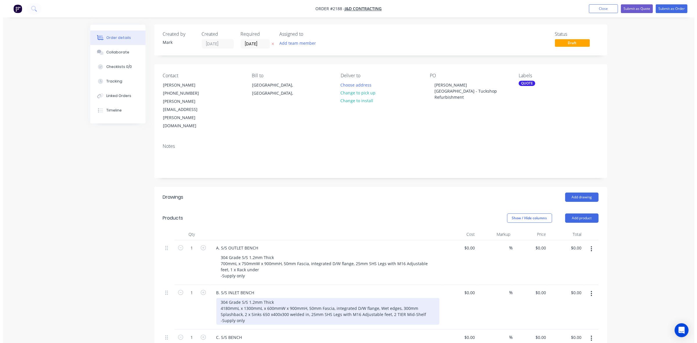
scroll to position [0, 0]
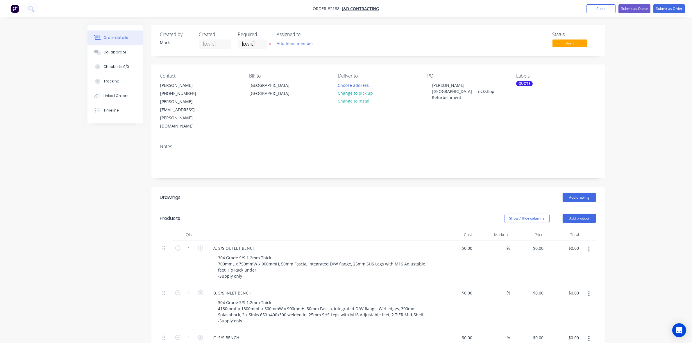
click at [602, 10] on button "Close" at bounding box center [600, 8] width 29 height 9
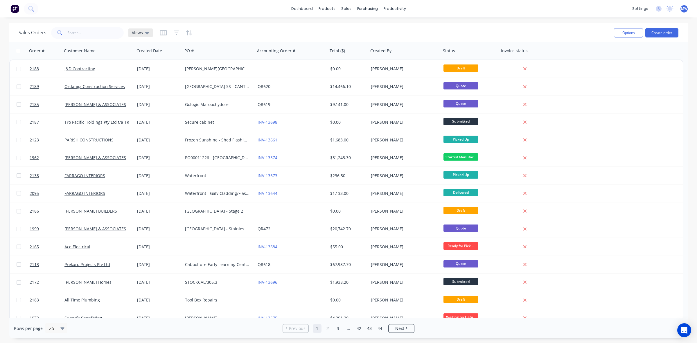
click at [143, 35] on div "Views" at bounding box center [140, 32] width 17 height 5
click at [146, 97] on div "DRAFT QUOTES edit" at bounding box center [169, 94] width 78 height 12
click at [146, 95] on button "DRAFT QUOTES" at bounding box center [163, 93] width 66 height 7
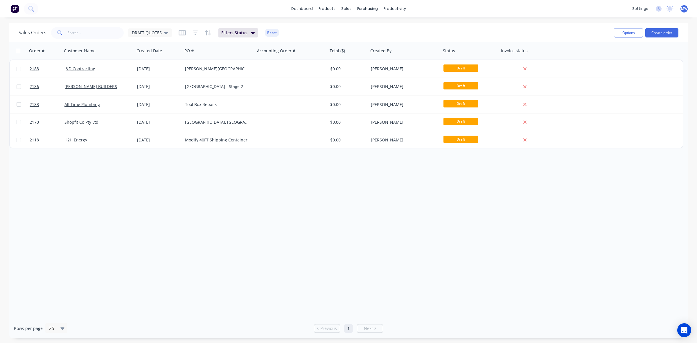
click at [219, 217] on div "Order # Customer Name Created Date PO # Accounting Order # Total ($) Created By…" at bounding box center [348, 180] width 679 height 276
click at [184, 179] on div "Order # Customer Name Created Date PO # Accounting Order # Total ($) Created By…" at bounding box center [348, 180] width 679 height 276
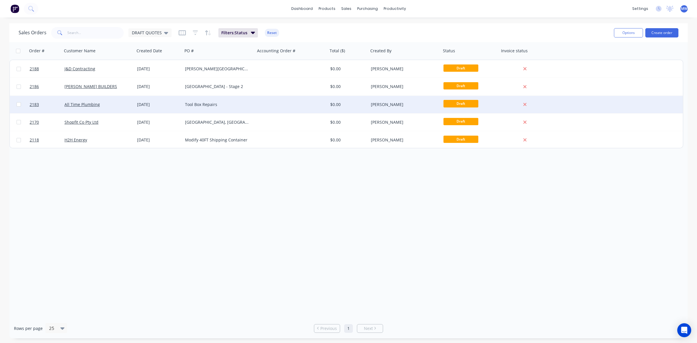
click at [208, 106] on div "Tool Box Repairs" at bounding box center [217, 105] width 64 height 6
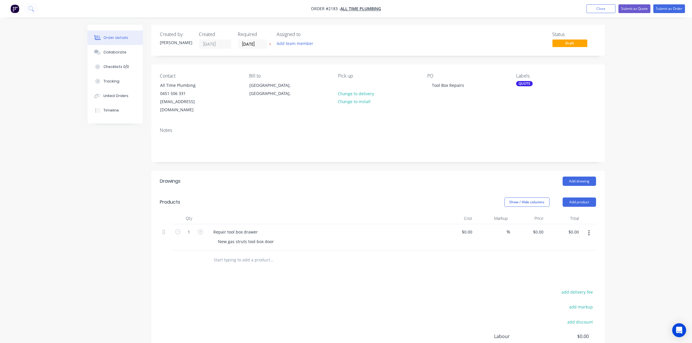
click at [625, 82] on div "Order details Collaborate Checklists 0/0 Tracking Linked Orders Timeline Order …" at bounding box center [346, 209] width 692 height 418
click at [600, 12] on button "Close" at bounding box center [600, 8] width 29 height 9
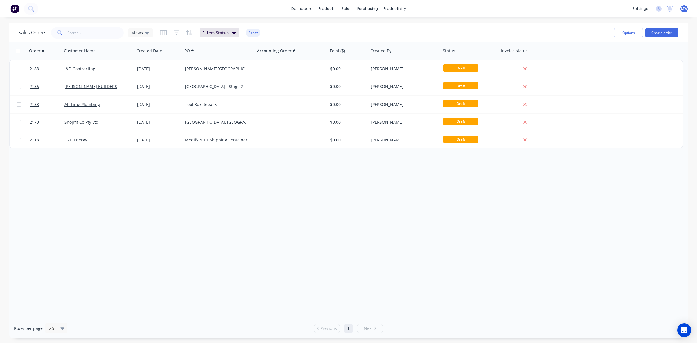
click at [217, 204] on div "Order # Customer Name Created Date PO # Accounting Order # Total ($) Created By…" at bounding box center [348, 180] width 679 height 276
click at [216, 202] on div "Order # Customer Name Created Date PO # Accounting Order # Total ($) Created By…" at bounding box center [348, 180] width 679 height 276
click at [146, 30] on icon at bounding box center [147, 33] width 4 height 6
click at [157, 91] on button "DRAFT QUOTES" at bounding box center [163, 93] width 66 height 7
click at [155, 35] on div "DRAFT QUOTES" at bounding box center [149, 32] width 43 height 9
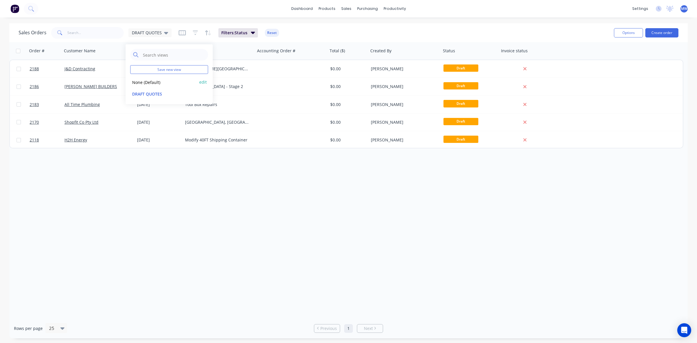
click at [159, 82] on button "None (Default)" at bounding box center [163, 82] width 66 height 7
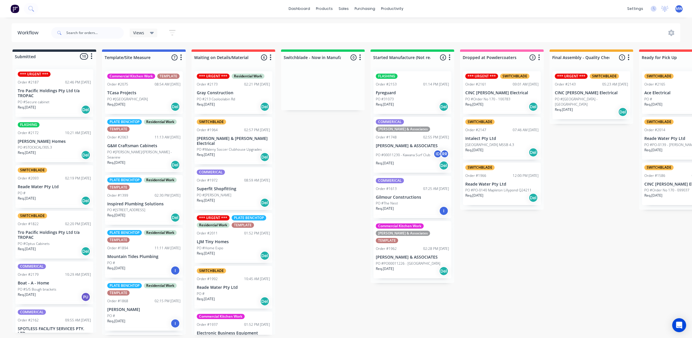
click at [329, 203] on div "Submitted 10 Status colour #273444 hex #273444 Save Cancel Summaries Total orde…" at bounding box center [480, 191] width 969 height 285
click at [225, 192] on p "PO #Simon Curwood Kotara" at bounding box center [214, 194] width 35 height 5
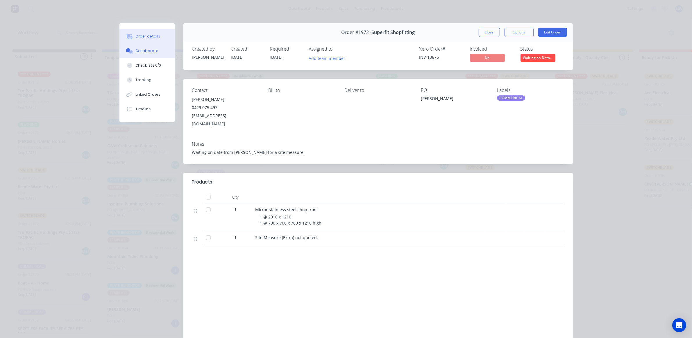
click at [153, 47] on button "Collaborate" at bounding box center [146, 51] width 55 height 15
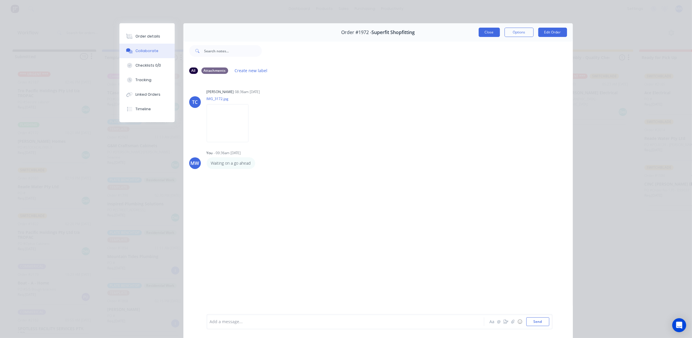
click at [490, 30] on button "Close" at bounding box center [488, 32] width 21 height 9
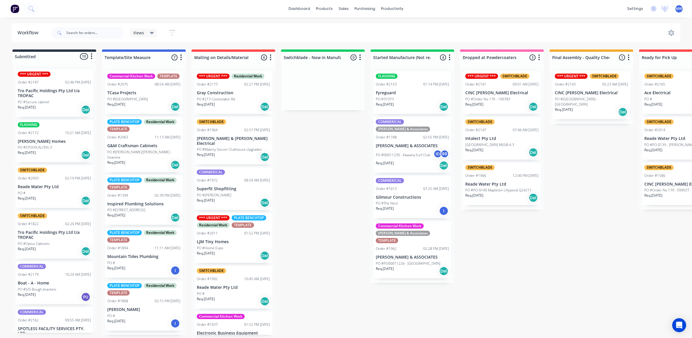
click at [314, 191] on div "Submitted 10 Status colour #273444 hex #273444 Save Cancel Summaries Total orde…" at bounding box center [480, 191] width 969 height 285
click at [318, 193] on div "Submitted 10 Status colour #273444 hex #273444 Save Cancel Summaries Total orde…" at bounding box center [480, 191] width 969 height 285
drag, startPoint x: 310, startPoint y: 176, endPoint x: 302, endPoint y: 159, distance: 19.0
click at [308, 175] on div "Submitted 10 Status colour #273444 hex #273444 Save Cancel Summaries Total orde…" at bounding box center [480, 191] width 969 height 285
click at [304, 191] on div "Submitted 10 Status colour #273444 hex #273444 Save Cancel Summaries Total orde…" at bounding box center [480, 191] width 969 height 285
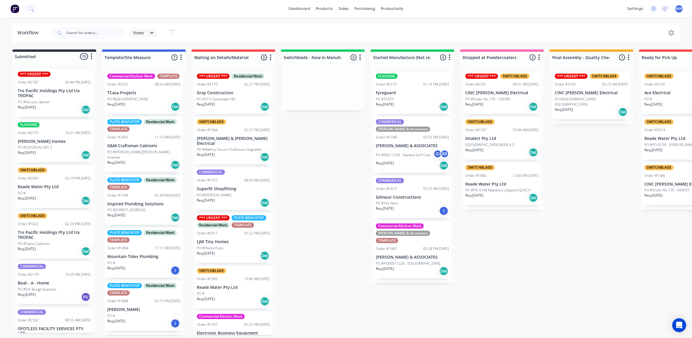
click at [310, 173] on div "Submitted 10 Status colour #273444 hex #273444 Save Cancel Summaries Total orde…" at bounding box center [480, 191] width 969 height 285
click at [343, 163] on div "Submitted 10 Status colour #273444 hex #273444 Save Cancel Summaries Total orde…" at bounding box center [480, 191] width 969 height 285
click at [323, 182] on div "Submitted 10 Status colour #273444 hex #273444 Save Cancel Summaries Total orde…" at bounding box center [480, 191] width 969 height 285
click at [159, 4] on div "dashboard products sales purchasing productivity dashboard products Product Cat…" at bounding box center [346, 8] width 692 height 17
click at [309, 176] on div "Submitted 10 Status colour #273444 hex #273444 Save Cancel Summaries Total orde…" at bounding box center [480, 191] width 969 height 285
